Goal: Transaction & Acquisition: Purchase product/service

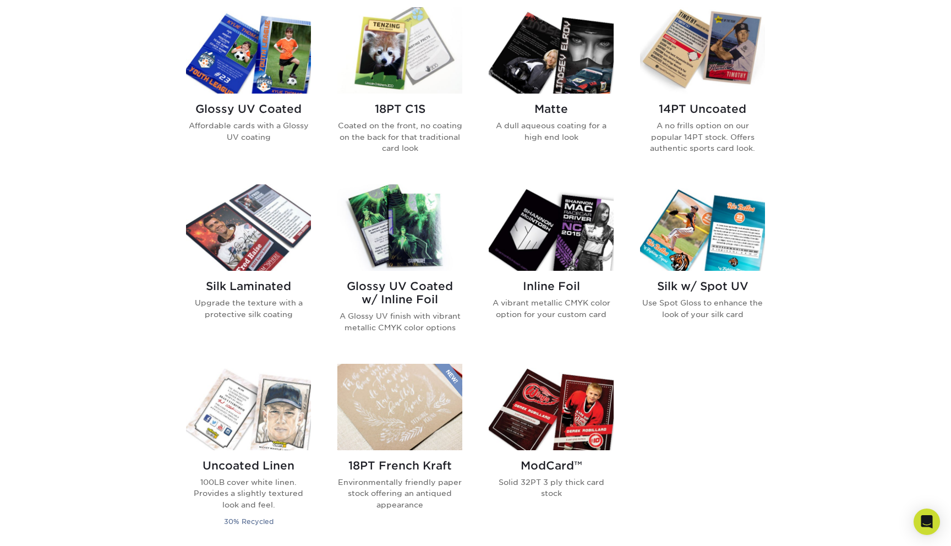
scroll to position [550, 0]
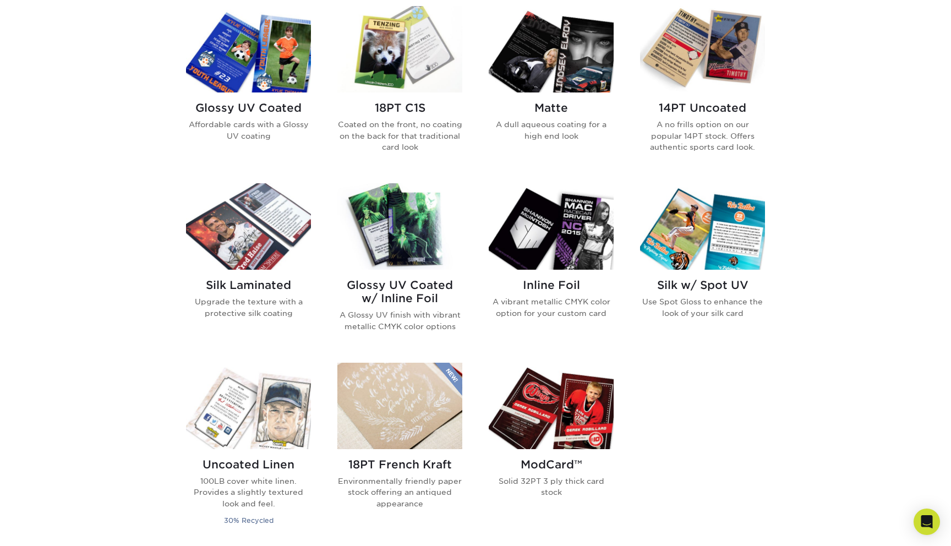
click at [276, 58] on img at bounding box center [248, 49] width 125 height 86
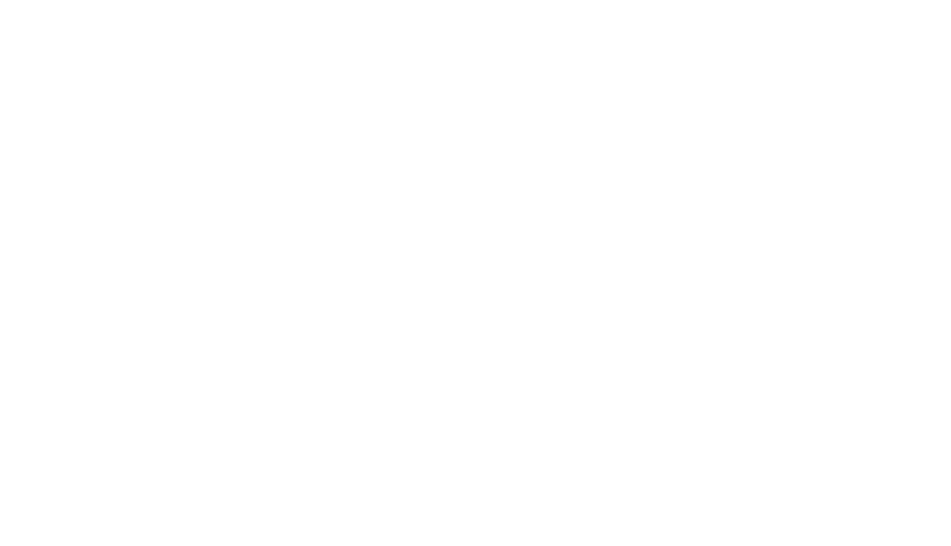
click at [255, 100] on link "Trading Cards" at bounding box center [241, 99] width 65 height 10
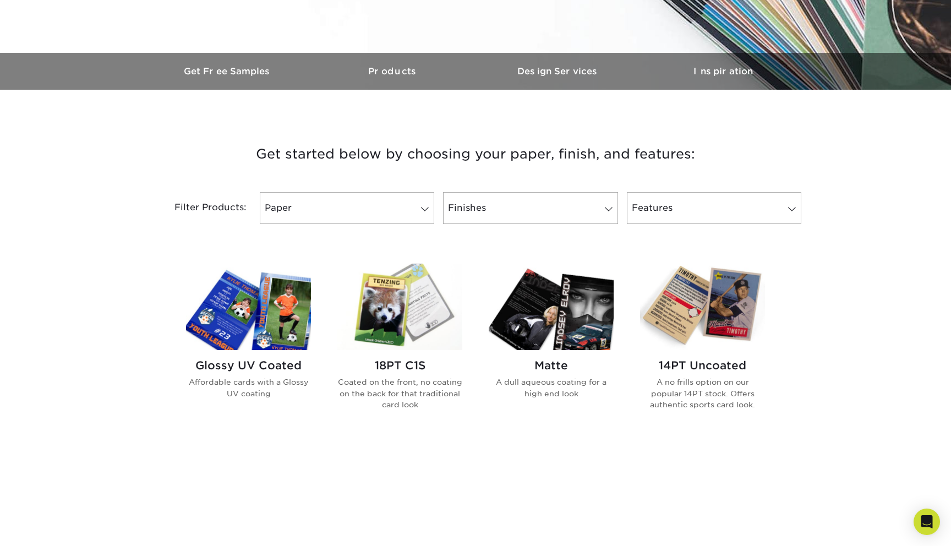
scroll to position [387, 0]
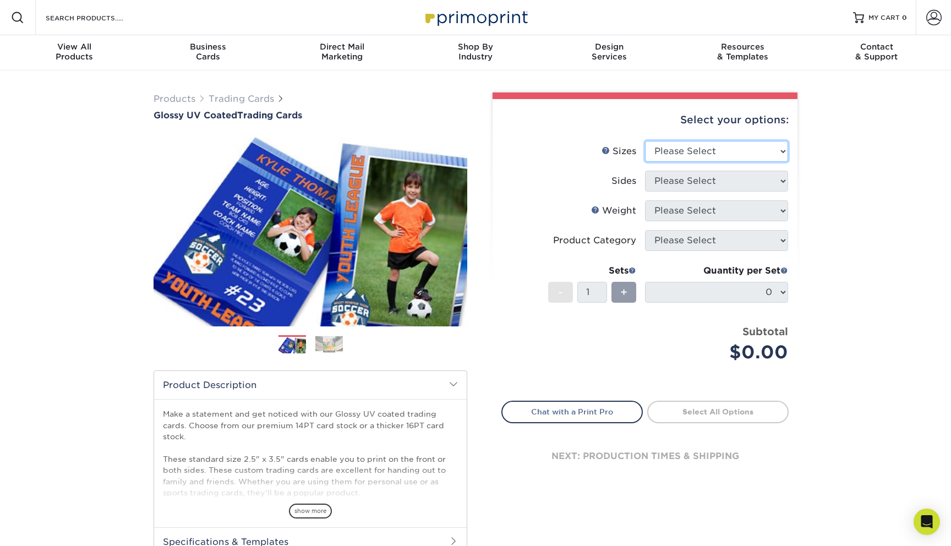
click at [720, 147] on select "Please Select 2.5" x 3.5"" at bounding box center [716, 151] width 143 height 21
select select "2.50x3.50"
click at [645, 141] on select "Please Select 2.5" x 3.5"" at bounding box center [716, 151] width 143 height 21
click at [704, 184] on select "Please Select Print Both Sides Print Front Only" at bounding box center [716, 181] width 143 height 21
select select "13abbda7-1d64-4f25-8bb2-c179b224825d"
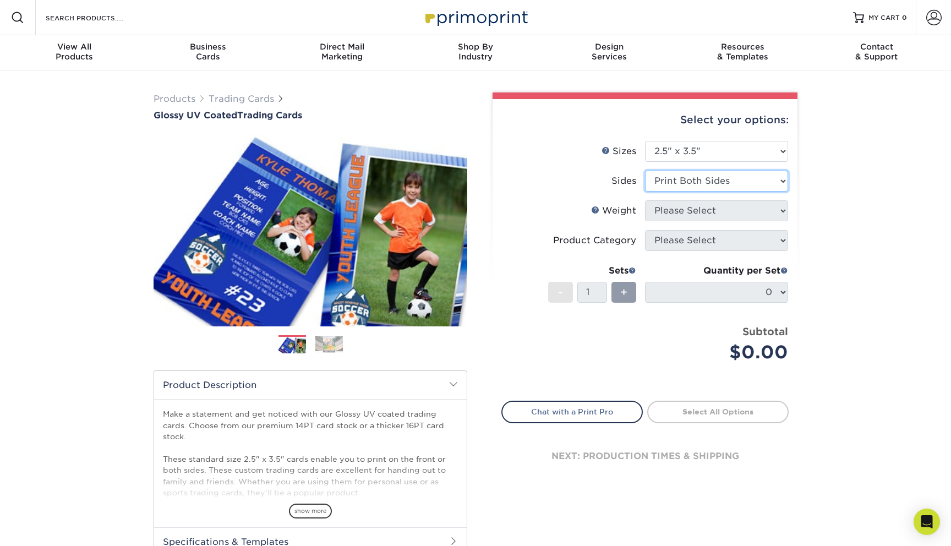
click at [645, 171] on select "Please Select Print Both Sides Print Front Only" at bounding box center [716, 181] width 143 height 21
click at [708, 216] on select "Please Select 16PT 14PT 18PT C1S" at bounding box center [716, 210] width 143 height 21
select select "18PTC1S"
click at [645, 200] on select "Please Select 16PT 14PT 18PT C1S" at bounding box center [716, 210] width 143 height 21
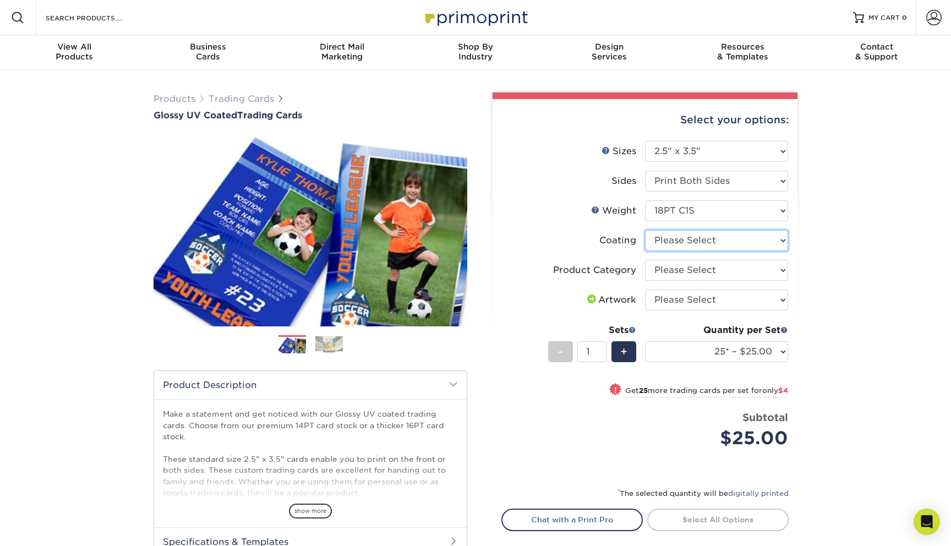
click at [717, 239] on select at bounding box center [716, 240] width 143 height 21
select select "1e8116af-acfc-44b1-83dc-8181aa338834"
click at [645, 230] on select at bounding box center [716, 240] width 143 height 21
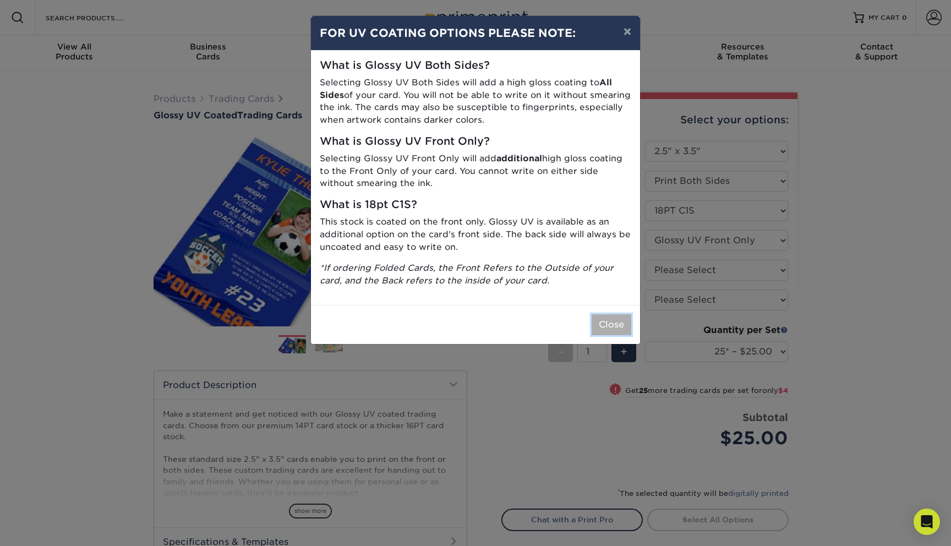
click at [616, 334] on button "Close" at bounding box center [611, 324] width 40 height 21
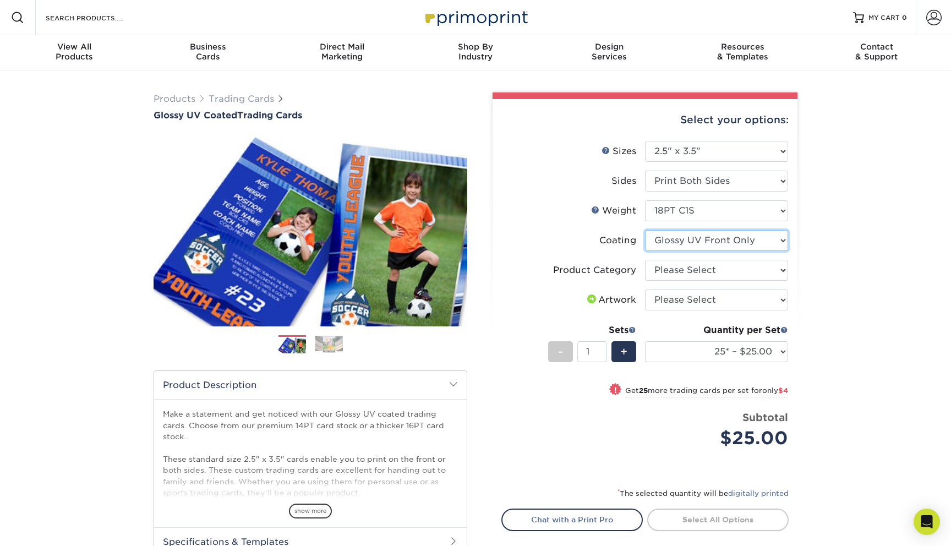
click at [734, 239] on select at bounding box center [716, 240] width 143 height 21
click at [645, 230] on select at bounding box center [716, 240] width 143 height 21
click at [731, 240] on select at bounding box center [716, 240] width 143 height 21
click at [723, 263] on select "Please Select Trading Cards" at bounding box center [716, 270] width 143 height 21
select select "c2f9bce9-36c2-409d-b101-c29d9d031e18"
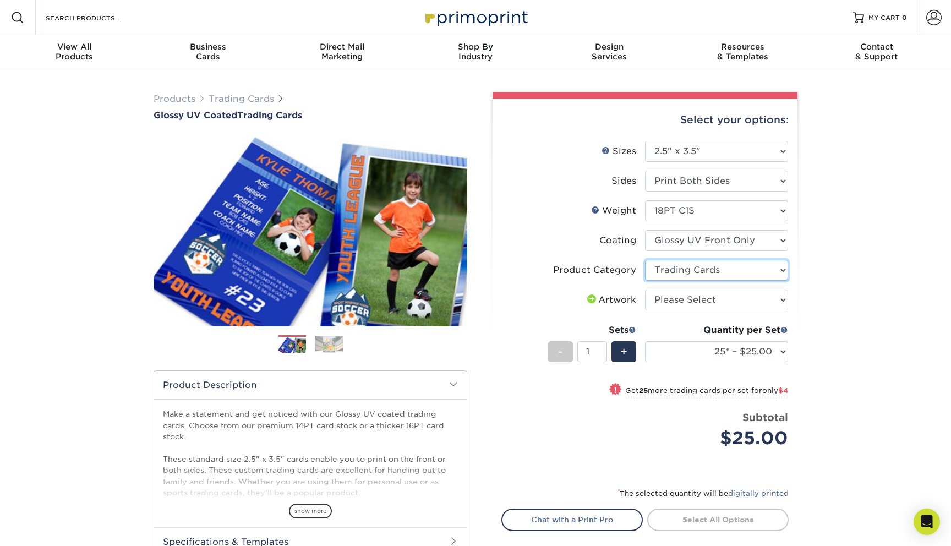
click at [645, 260] on select "Please Select Trading Cards" at bounding box center [716, 270] width 143 height 21
click at [717, 304] on select "Please Select I will upload files I need a design - $100" at bounding box center [716, 299] width 143 height 21
select select "upload"
click at [645, 289] on select "Please Select I will upload files I need a design - $100" at bounding box center [716, 299] width 143 height 21
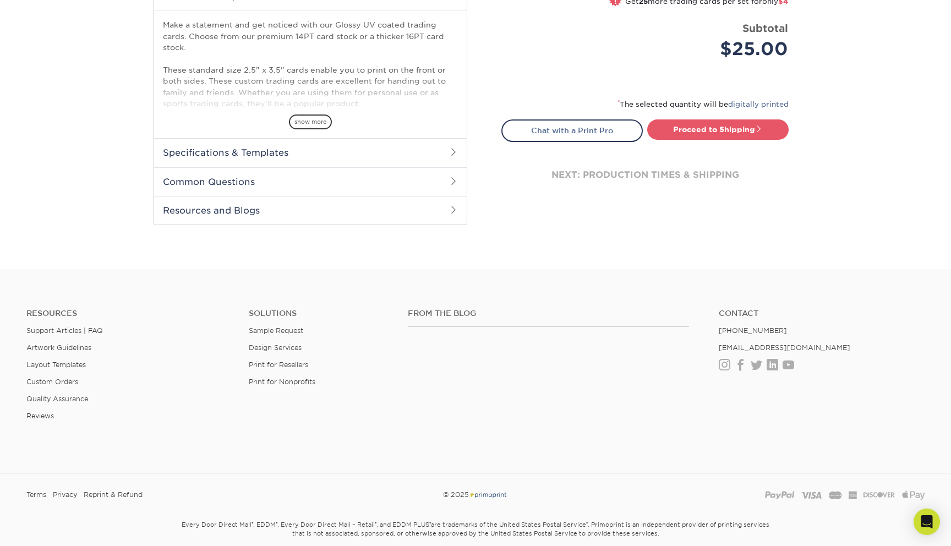
scroll to position [434, 0]
